Goal: Complete application form

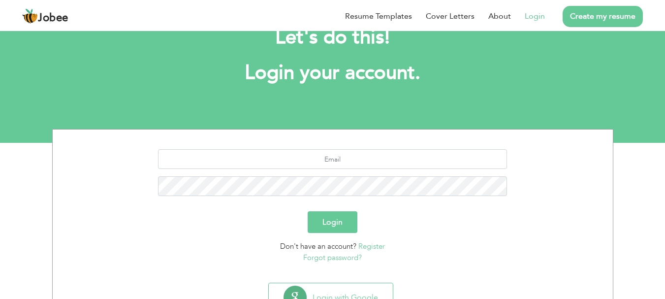
scroll to position [75, 0]
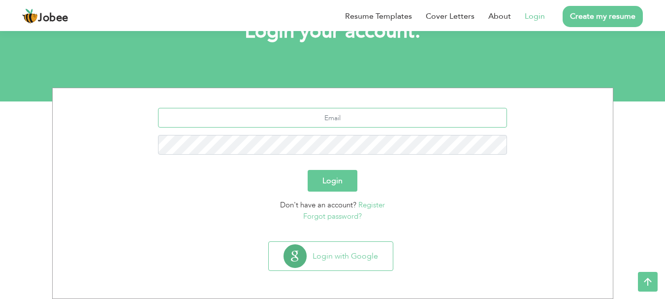
click at [360, 115] on input "text" at bounding box center [332, 118] width 349 height 20
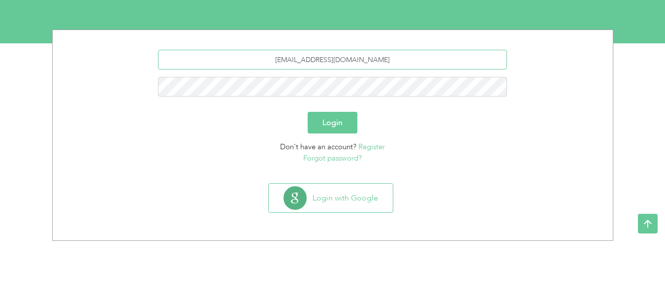
type input "[EMAIL_ADDRESS][DOMAIN_NAME]"
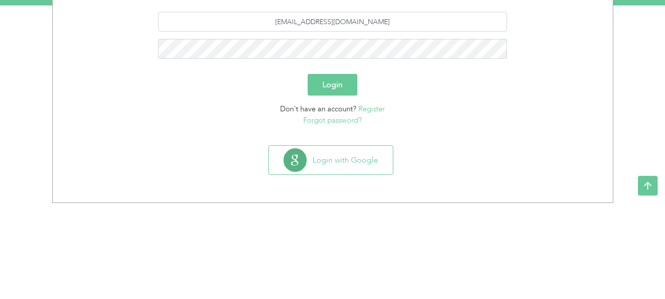
click at [325, 180] on button "Login" at bounding box center [332, 181] width 50 height 22
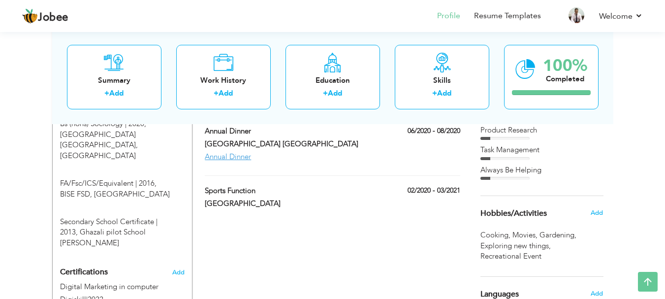
scroll to position [435, 0]
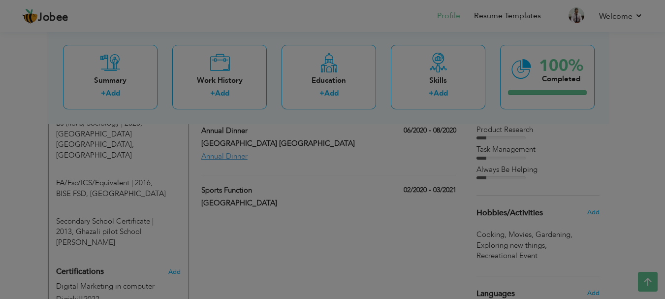
type input "FA/Fsc/ICS/Equivalent"
type input "2016"
type input "BISE FSD"
type input "56"
radio input "true"
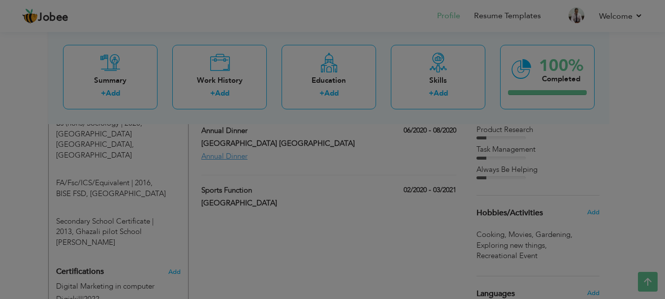
type input "[GEOGRAPHIC_DATA]"
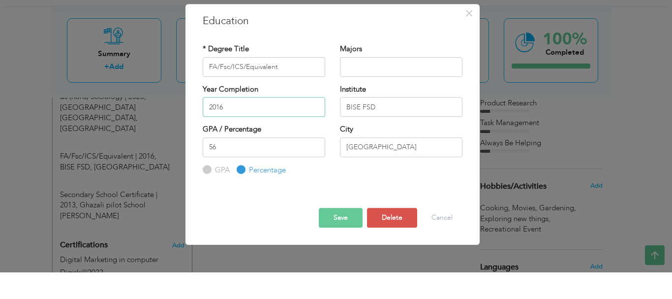
click at [238, 136] on input "2016" at bounding box center [264, 133] width 122 height 20
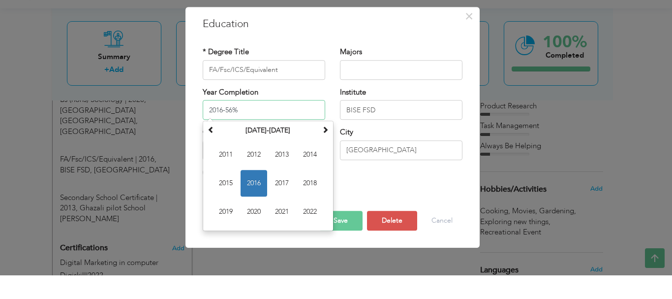
click at [222, 131] on input "2016-56%" at bounding box center [264, 133] width 122 height 20
click at [227, 129] on input "2016 -56%" at bounding box center [264, 133] width 122 height 20
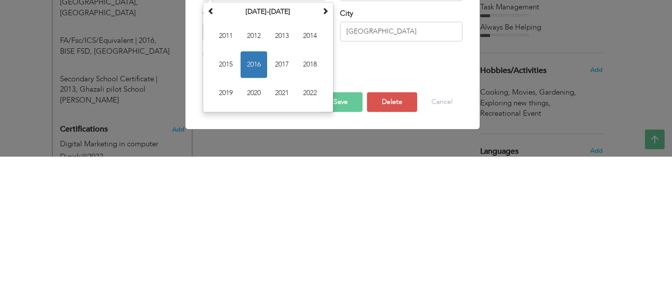
click at [0, 0] on span "button" at bounding box center [0, 0] width 0 height 0
type input "2016"
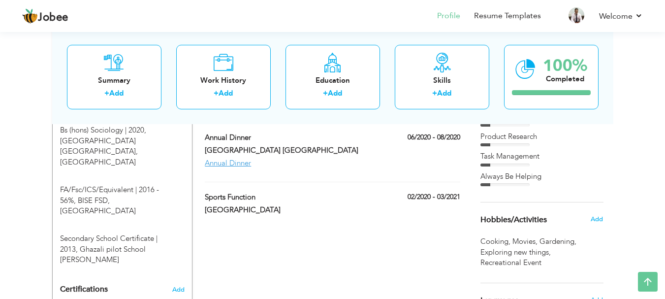
scroll to position [427, 0]
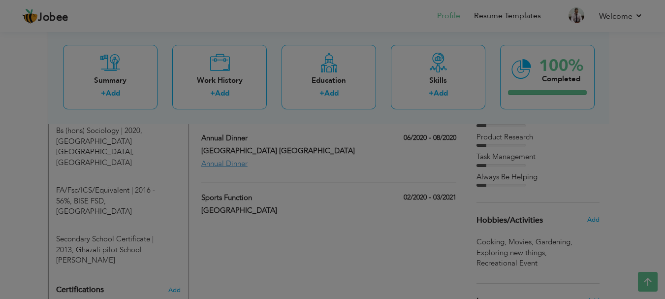
type input "Bs (hons) Sociology"
type input "2020"
type input "[GEOGRAPHIC_DATA] [GEOGRAPHIC_DATA]"
type input "3.61"
radio input "true"
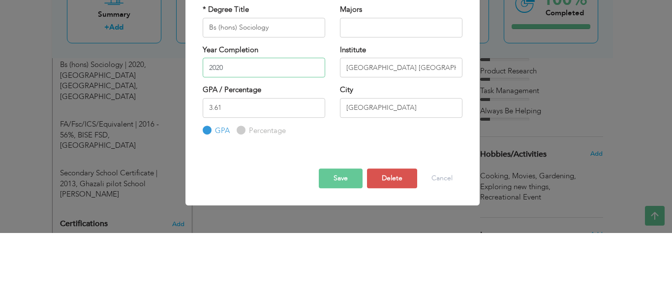
click at [256, 132] on input "2020" at bounding box center [264, 133] width 122 height 20
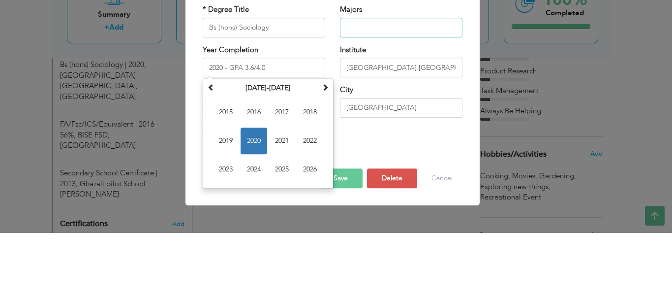
click at [448, 101] on input "text" at bounding box center [401, 94] width 122 height 20
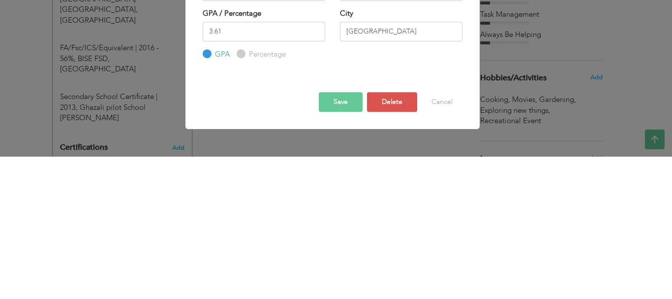
click at [338, 244] on button "Save" at bounding box center [341, 244] width 44 height 20
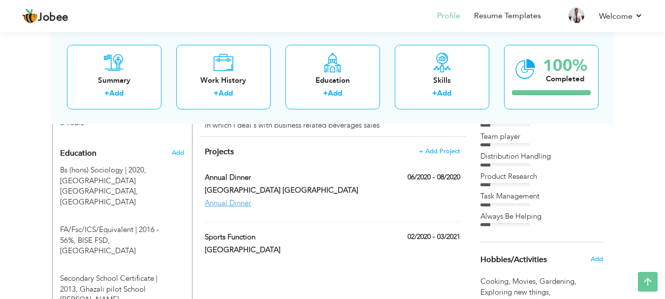
scroll to position [388, 0]
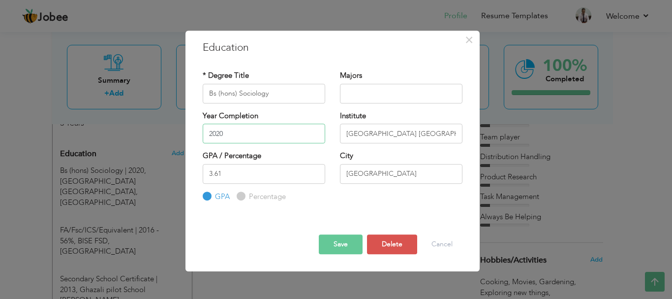
click at [243, 132] on input "2020" at bounding box center [264, 133] width 122 height 20
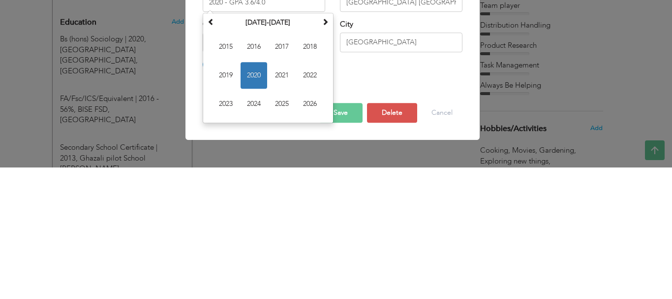
click at [0, 0] on span "button" at bounding box center [0, 0] width 0 height 0
type input "2020"
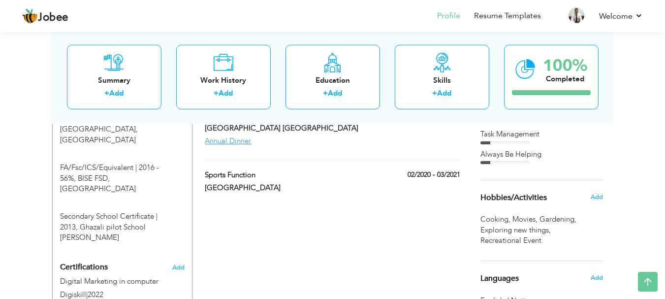
scroll to position [456, 0]
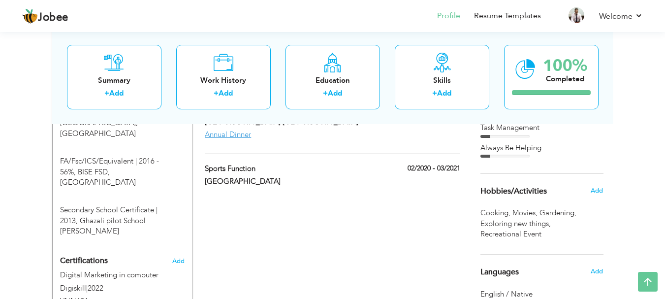
type input "Secondary School Certificate"
type input "2013"
type input "Ghazali pilot School [PERSON_NAME]"
type input "72"
radio input "false"
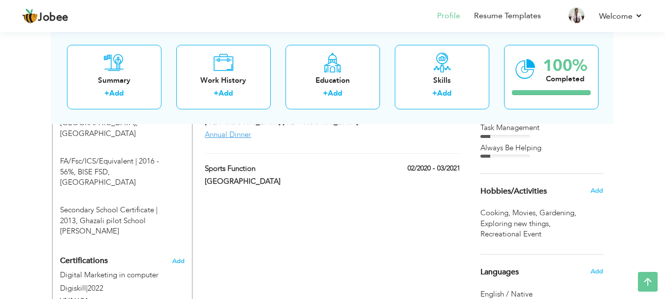
radio input "true"
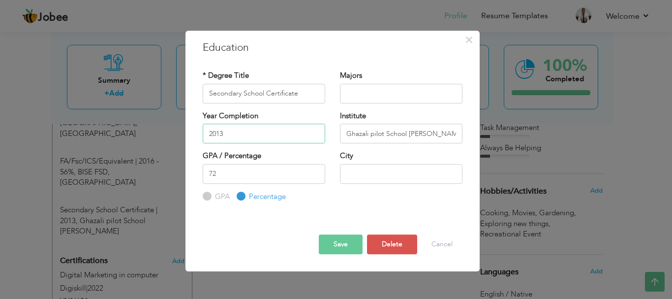
click at [238, 135] on input "2013" at bounding box center [264, 133] width 122 height 20
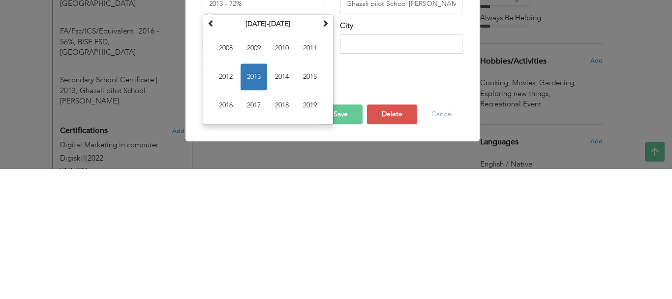
click at [350, 243] on button "Save" at bounding box center [341, 244] width 44 height 20
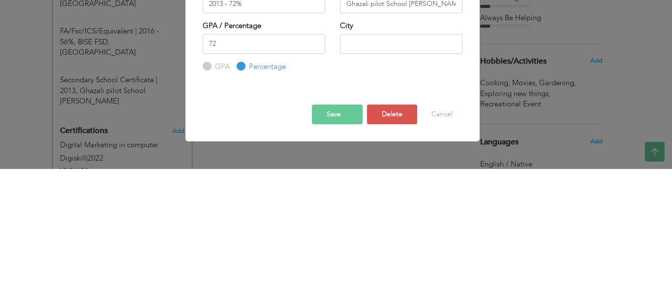
type input "2013"
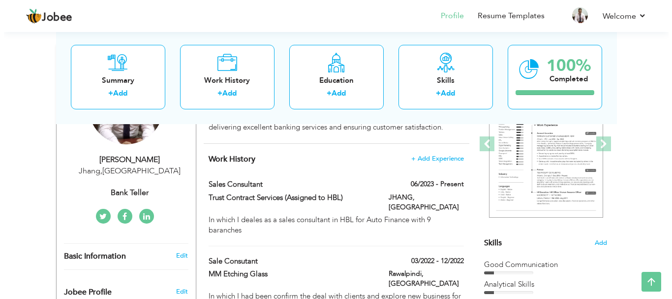
scroll to position [141, 0]
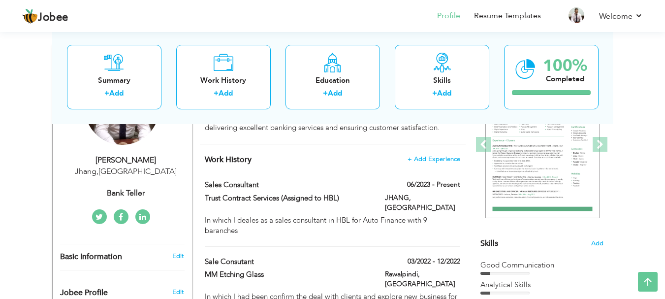
type input "Sales Consultant"
type input "Trust Contract Services (Assigned to HBL)"
type input "06/2023"
type input "[GEOGRAPHIC_DATA]"
type input "JHANG"
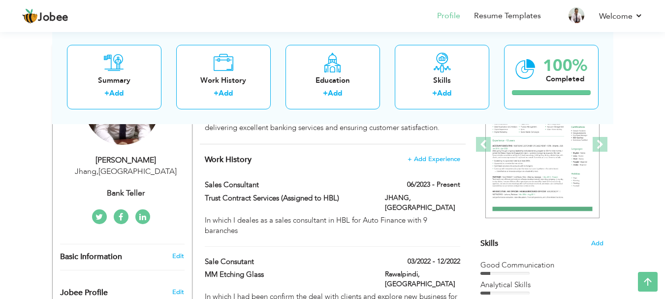
checkbox input "true"
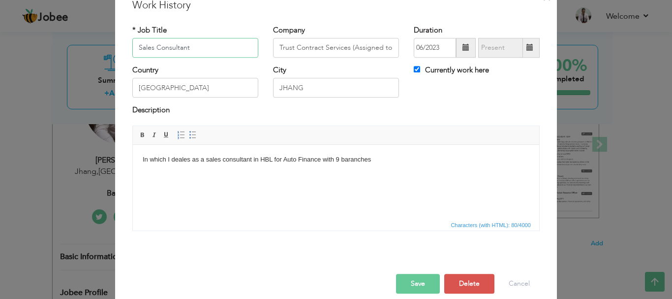
scroll to position [54, 0]
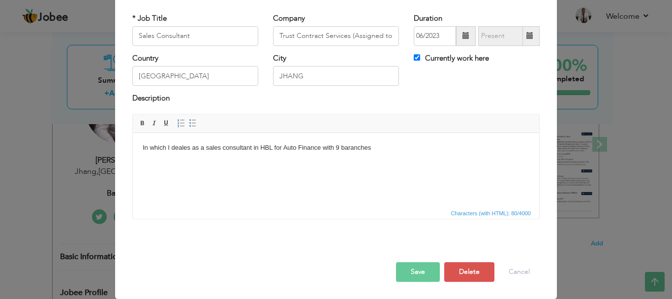
click at [388, 142] on body "In which I deales as a sales consultant in HBL for Auto Finance with 9 baranches" at bounding box center [336, 147] width 387 height 10
